Goal: Find specific page/section: Find specific page/section

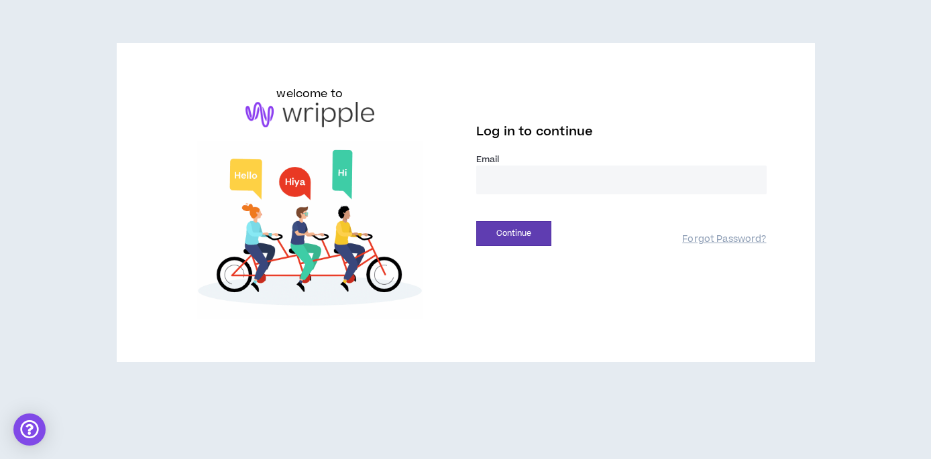
click at [559, 181] on input "email" at bounding box center [621, 180] width 290 height 29
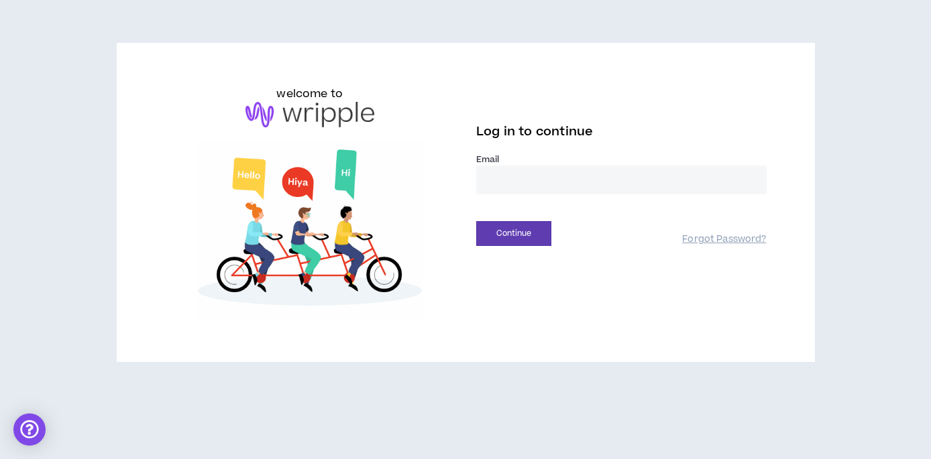
type input "**********"
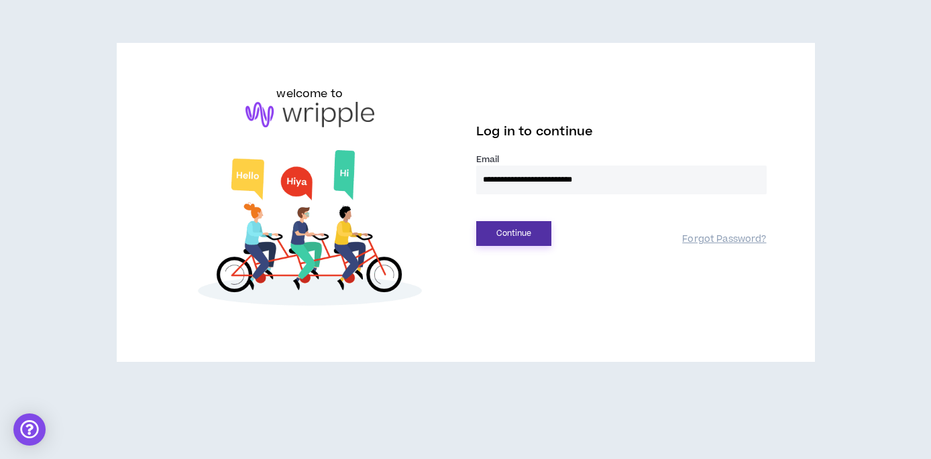
click at [540, 238] on button "Continue" at bounding box center [513, 233] width 75 height 25
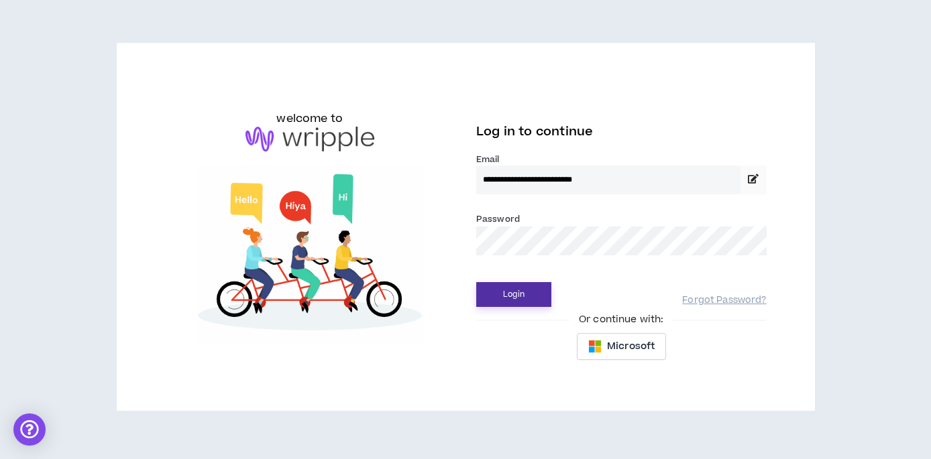
click at [527, 284] on button "Login" at bounding box center [513, 294] width 75 height 25
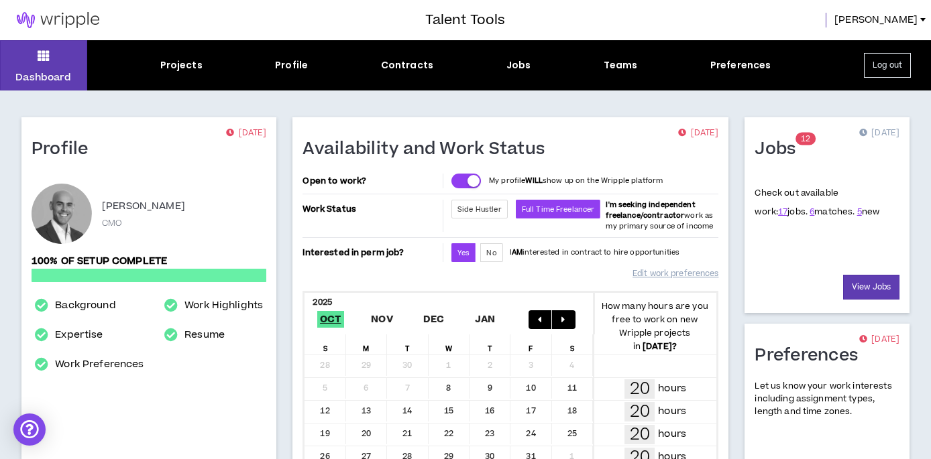
click at [528, 66] on div "Projects Profile Contracts Jobs Teams Preferences" at bounding box center [465, 65] width 756 height 14
click at [524, 66] on div "Jobs" at bounding box center [518, 65] width 25 height 14
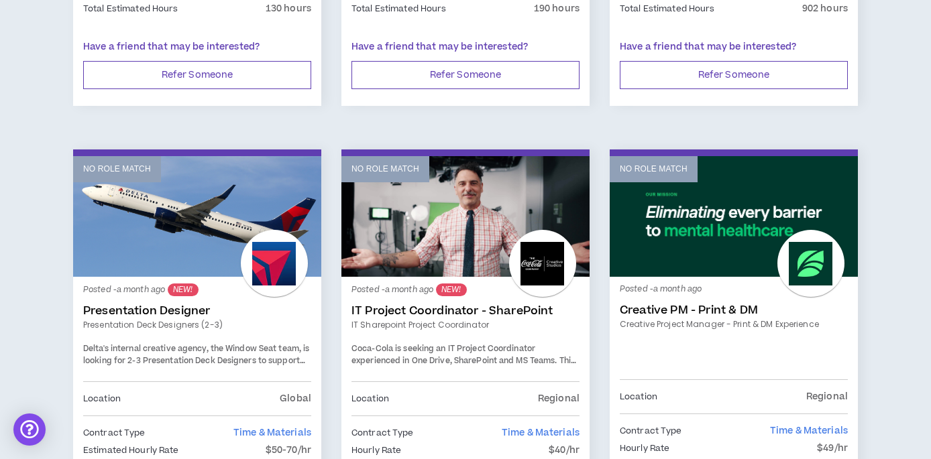
scroll to position [2353, 0]
